Goal: Task Accomplishment & Management: Manage account settings

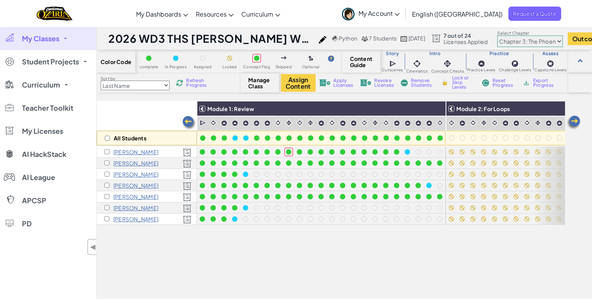
select select "5e27600d1c9d440000ac3ee7"
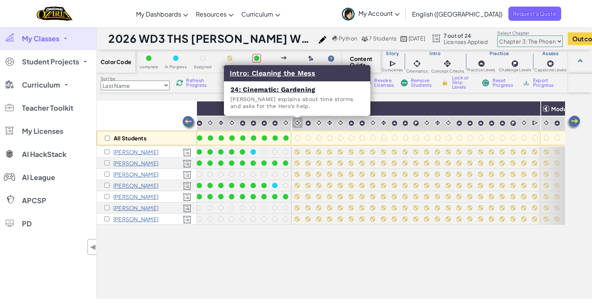
click at [298, 126] on img at bounding box center [297, 122] width 7 height 7
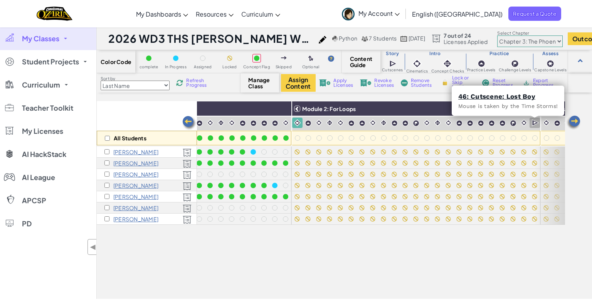
click at [534, 121] on img at bounding box center [535, 123] width 7 height 8
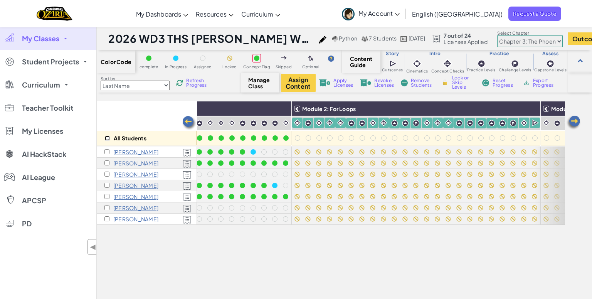
click at [107, 137] on input "checkbox" at bounding box center [107, 138] width 5 height 5
checkbox input "true"
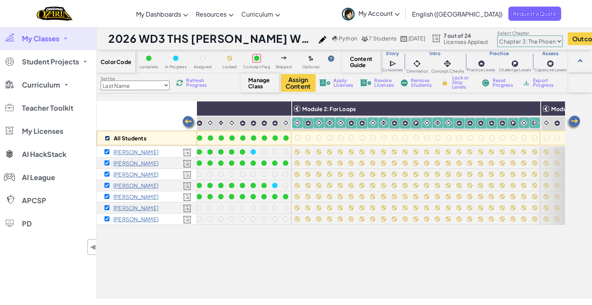
checkbox input "true"
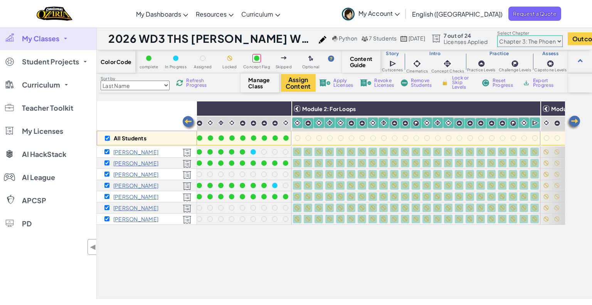
click at [457, 84] on span "Lock or Skip Levels" at bounding box center [463, 83] width 23 height 14
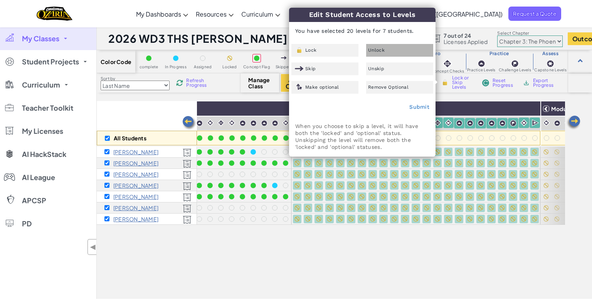
click at [393, 55] on div "Unlock" at bounding box center [399, 50] width 67 height 13
click at [414, 106] on link "Submit" at bounding box center [420, 107] width 20 height 6
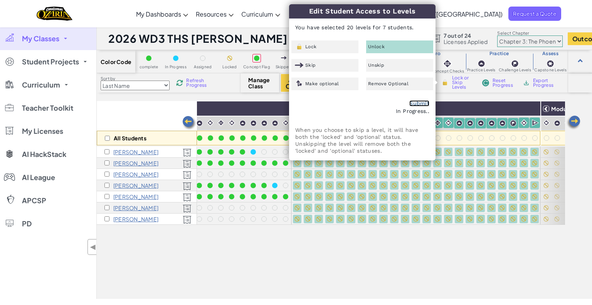
checkbox input "false"
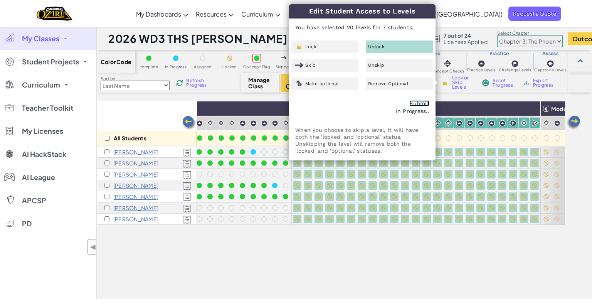
checkbox input "false"
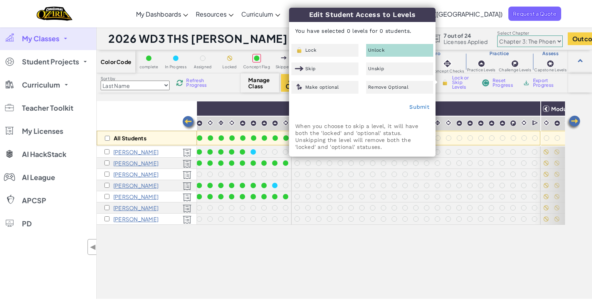
click at [486, 281] on div "All Students Module 1: Review Module 2: For Loops Module 3: Nesting Module 4: W…" at bounding box center [331, 157] width 469 height 267
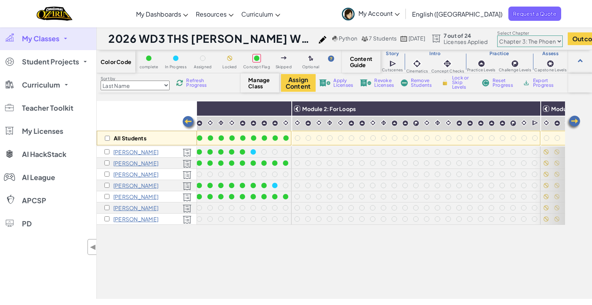
click at [197, 83] on span "Refresh Progress" at bounding box center [198, 82] width 24 height 9
click at [189, 81] on span "Refresh Progress" at bounding box center [198, 82] width 24 height 9
click at [193, 80] on span "Refresh Progress" at bounding box center [198, 82] width 24 height 9
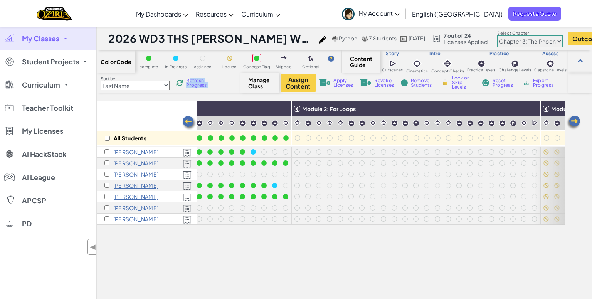
click at [185, 120] on img at bounding box center [189, 122] width 15 height 15
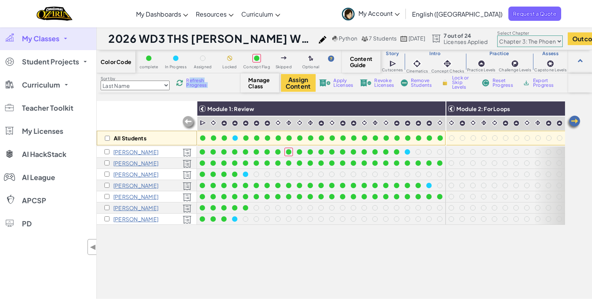
click at [189, 84] on span "Refresh Progress" at bounding box center [198, 82] width 24 height 9
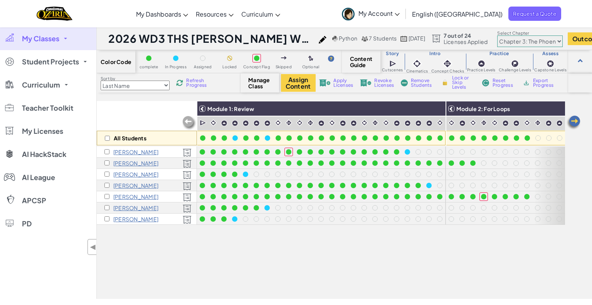
click at [192, 83] on span "Refresh Progress" at bounding box center [198, 82] width 24 height 9
